Goal: Transaction & Acquisition: Purchase product/service

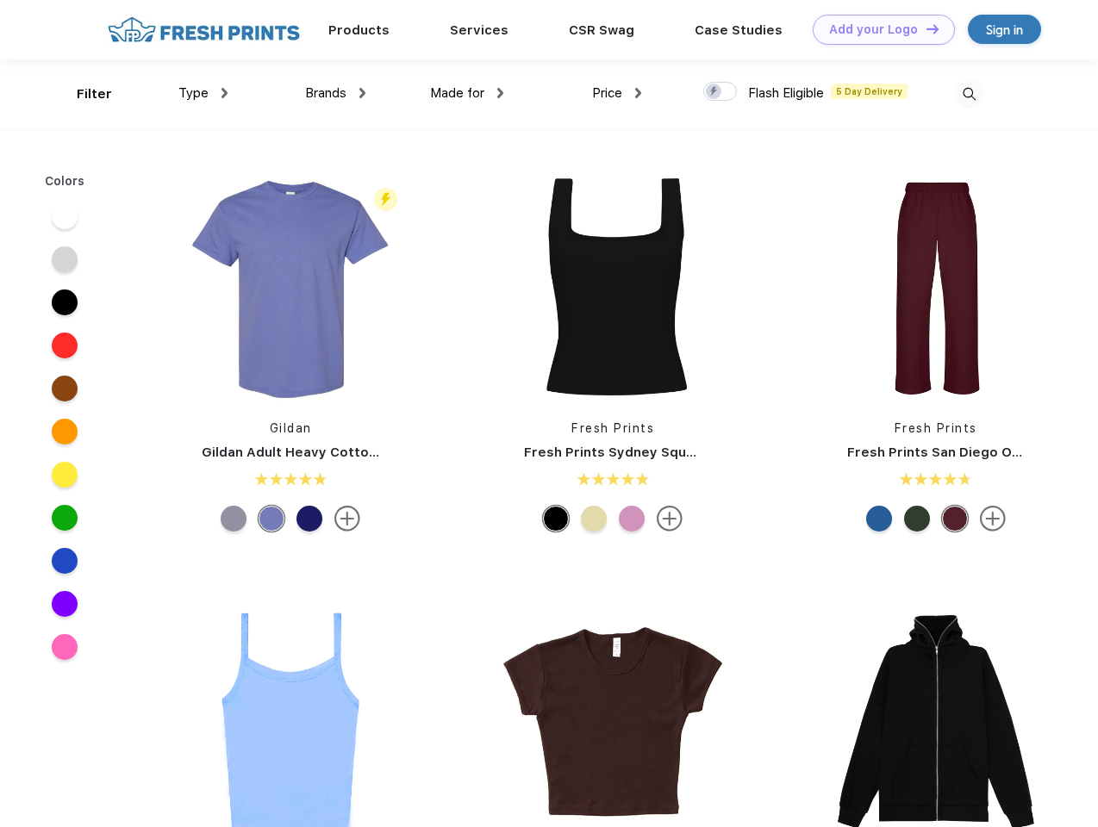
scroll to position [1, 0]
click at [877, 29] on link "Add your Logo Design Tool" at bounding box center [883, 30] width 142 height 30
click at [0, 0] on div "Design Tool" at bounding box center [0, 0] width 0 height 0
click at [924, 28] on link "Add your Logo Design Tool" at bounding box center [883, 30] width 142 height 30
click at [83, 94] on div "Filter" at bounding box center [94, 94] width 35 height 20
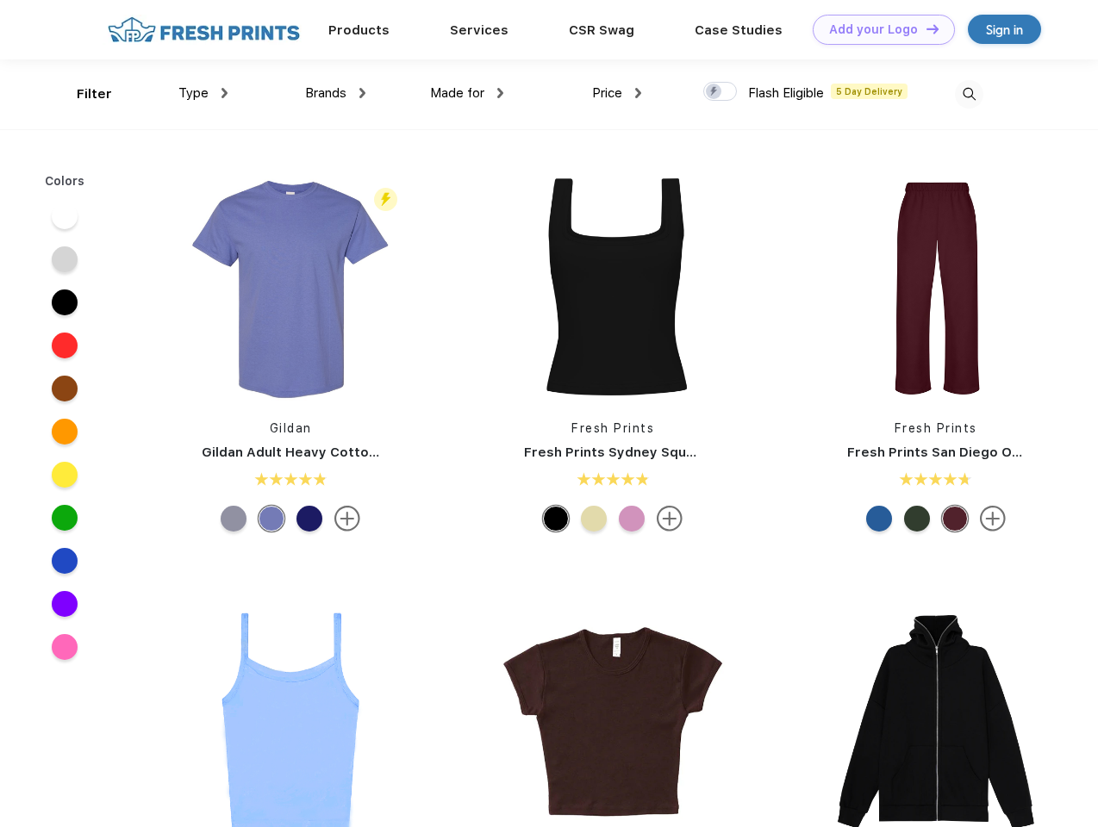
click at [203, 93] on span "Type" at bounding box center [193, 93] width 30 height 16
click at [335, 93] on span "Brands" at bounding box center [325, 93] width 41 height 16
click at [467, 93] on span "Made for" at bounding box center [457, 93] width 54 height 16
click at [617, 93] on span "Price" at bounding box center [607, 93] width 30 height 16
click at [720, 92] on div at bounding box center [720, 91] width 34 height 19
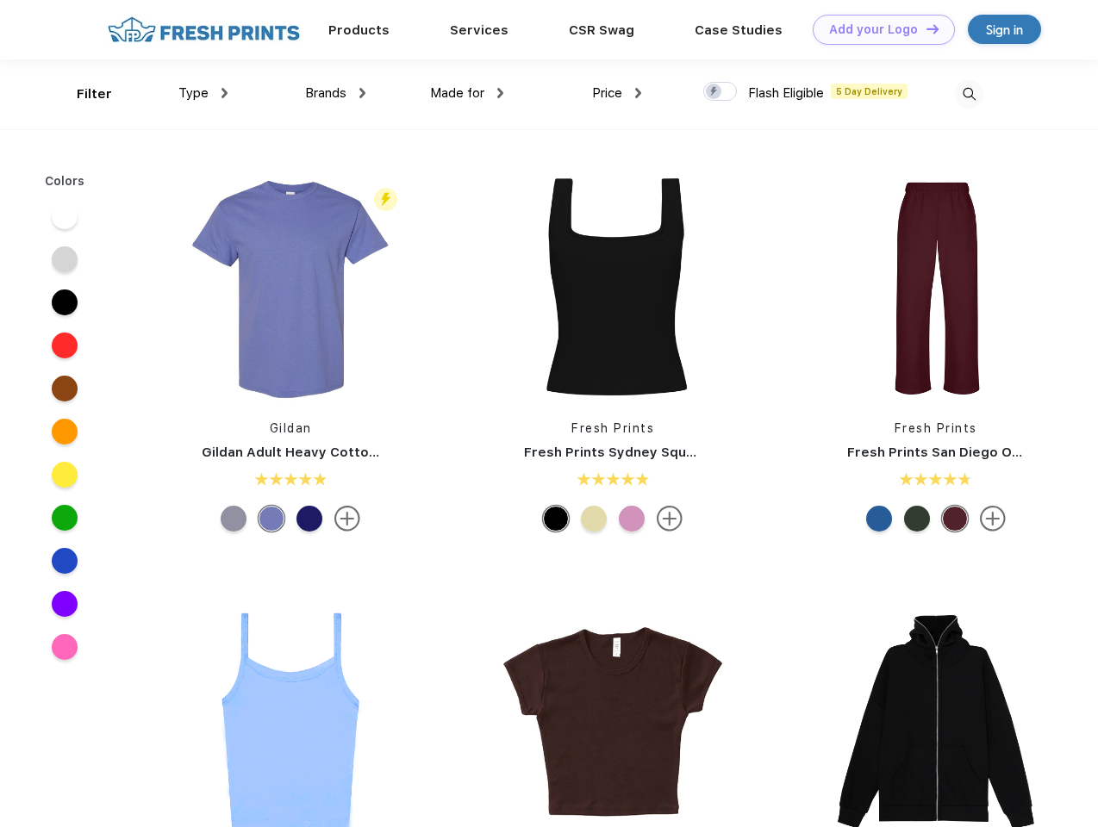
click at [714, 92] on input "checkbox" at bounding box center [708, 86] width 11 height 11
click at [968, 94] on img at bounding box center [969, 94] width 28 height 28
